Goal: Find specific page/section: Find specific page/section

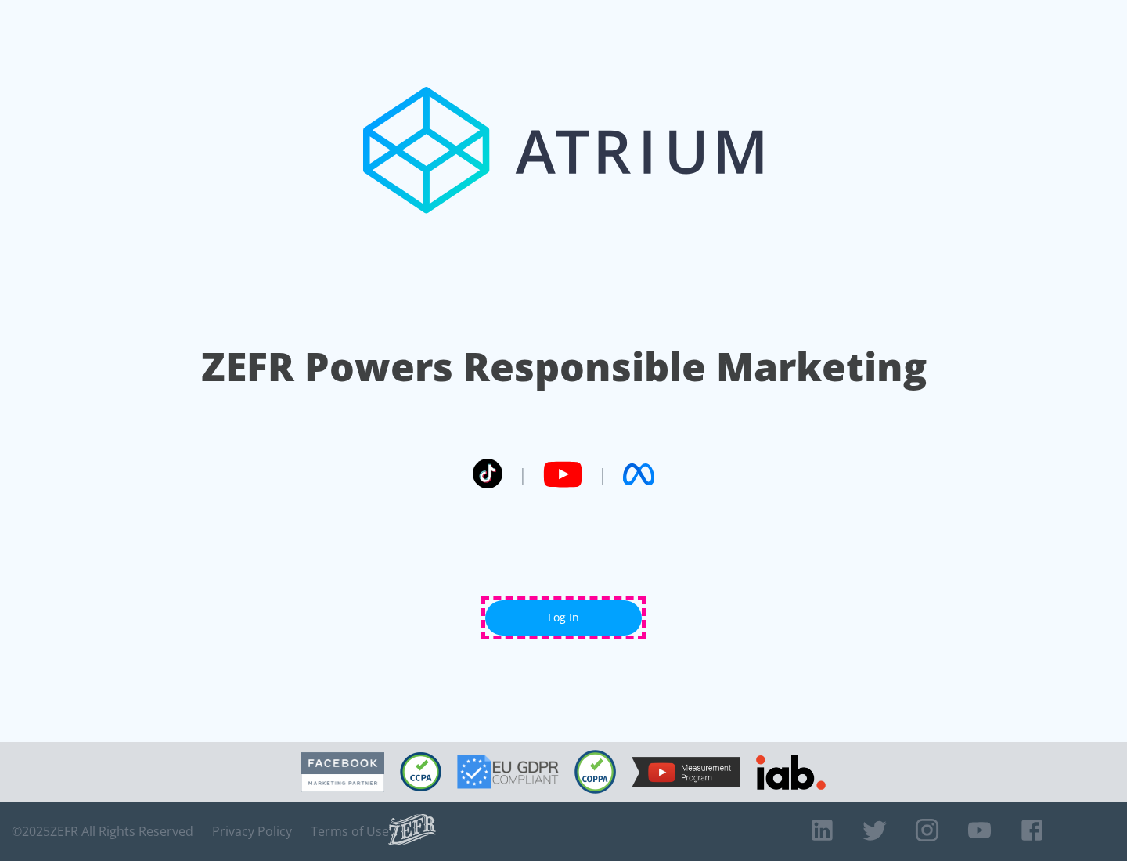
click at [564, 618] on link "Log In" at bounding box center [563, 617] width 157 height 35
